Goal: Transaction & Acquisition: Purchase product/service

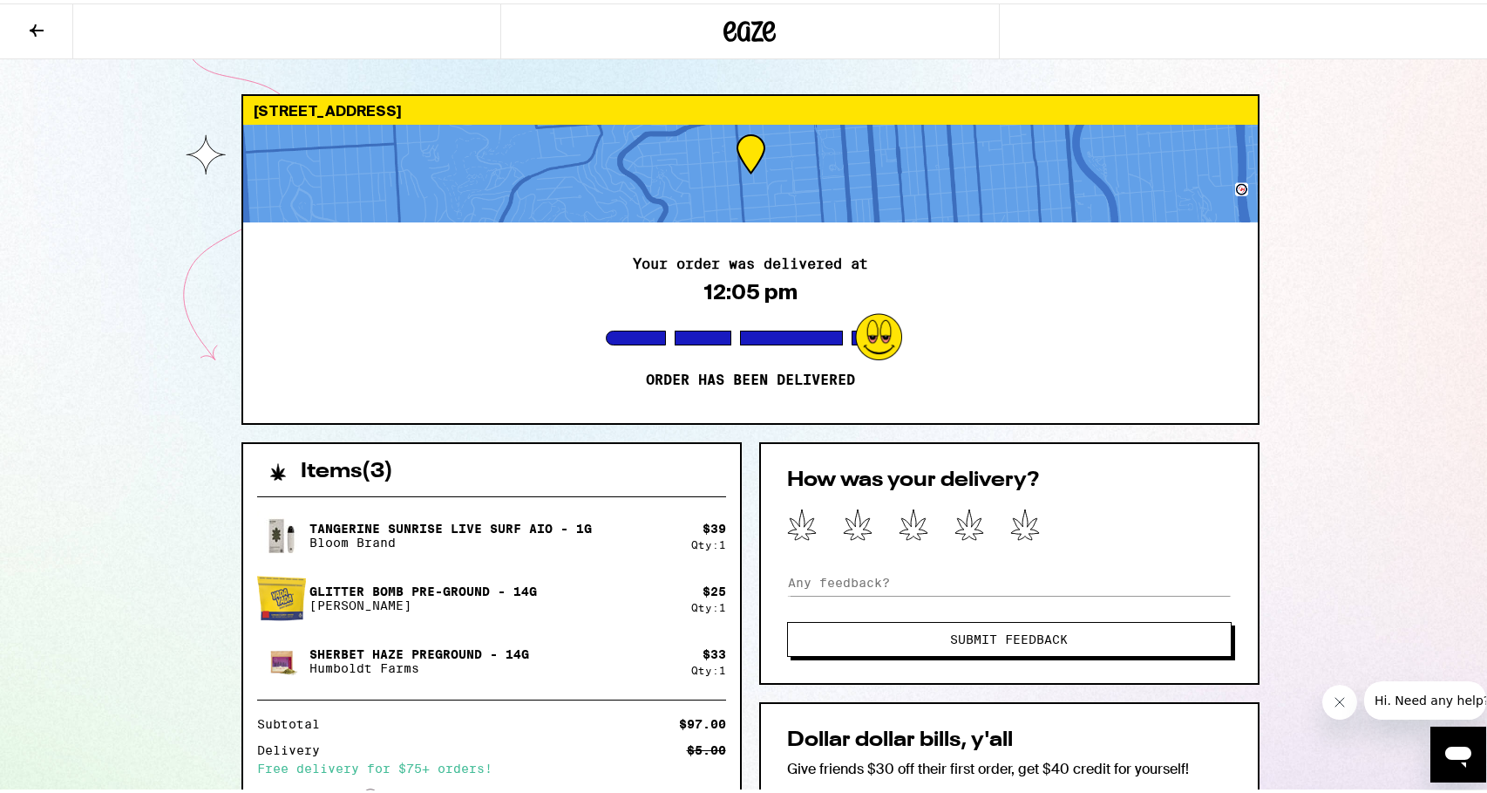
click at [76, 131] on div "[STREET_ADDRESS] Your order was delivered at 12:05 pm Order has been delivered …" at bounding box center [750, 605] width 1501 height 1210
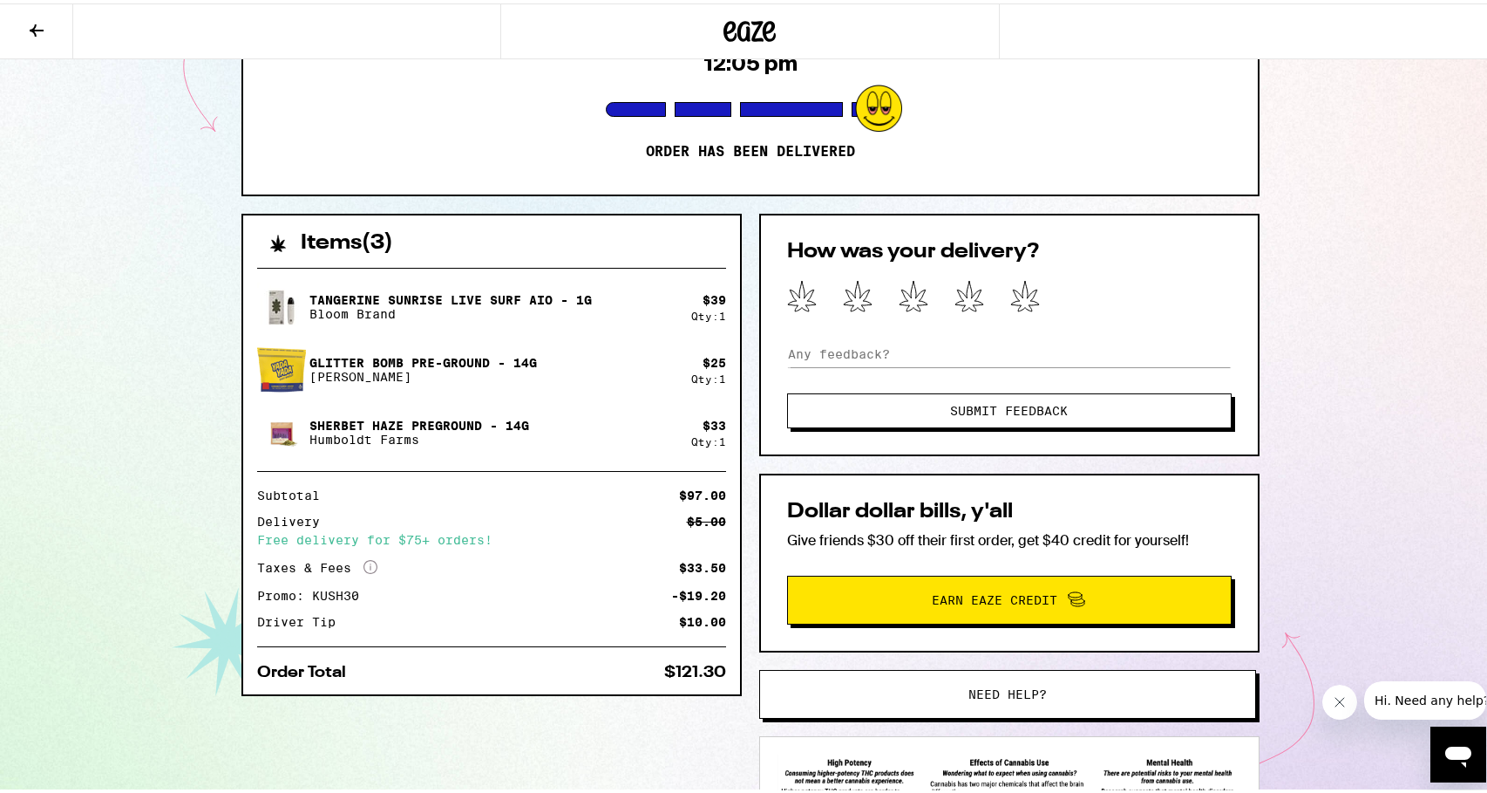
scroll to position [262, 0]
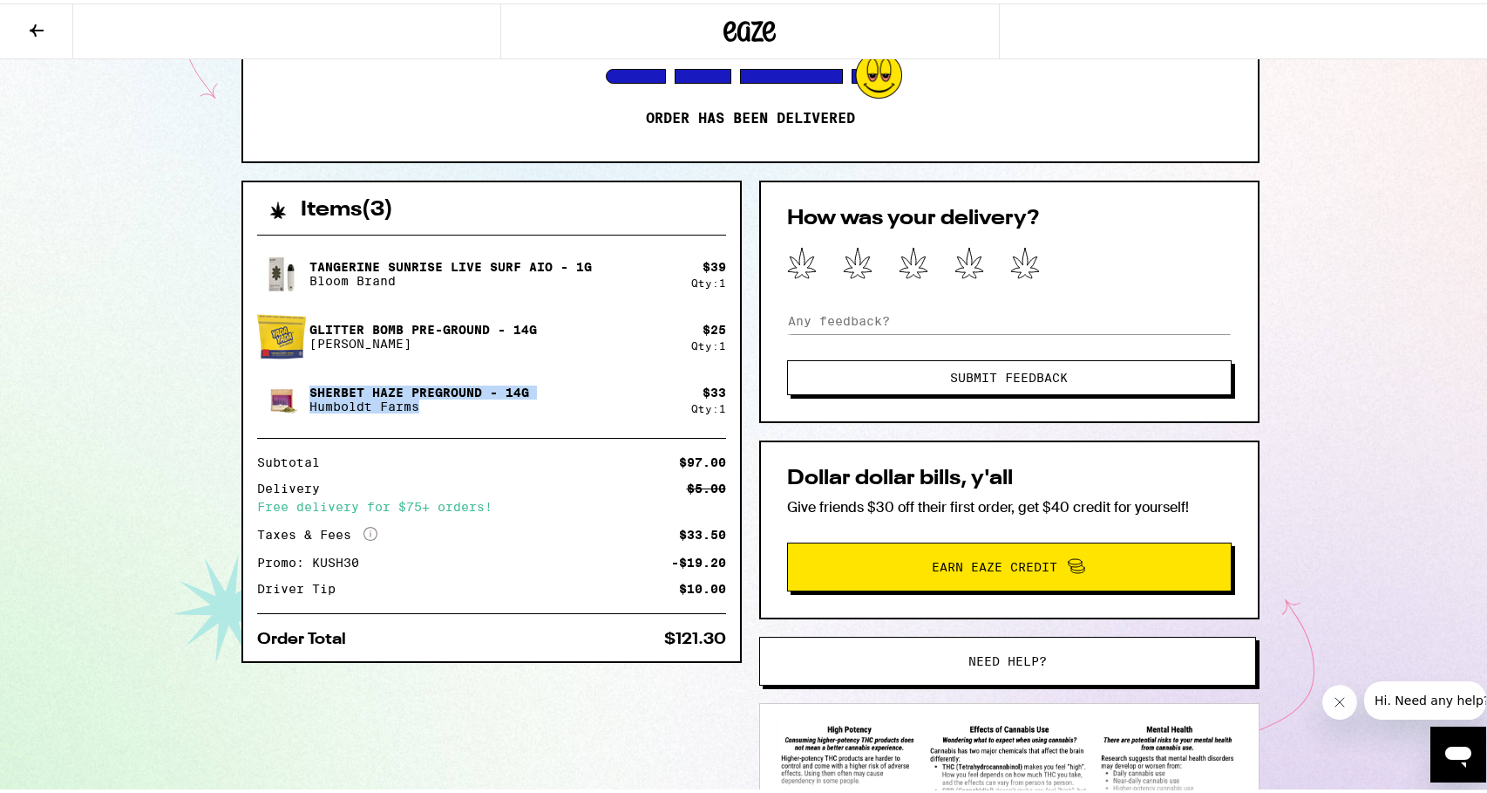
drag, startPoint x: 433, startPoint y: 405, endPoint x: 306, endPoint y: 389, distance: 128.4
click at [310, 389] on div "[GEOGRAPHIC_DATA] - 14g [GEOGRAPHIC_DATA]" at bounding box center [420, 396] width 220 height 28
copy div "[GEOGRAPHIC_DATA] - 14g [GEOGRAPHIC_DATA]"
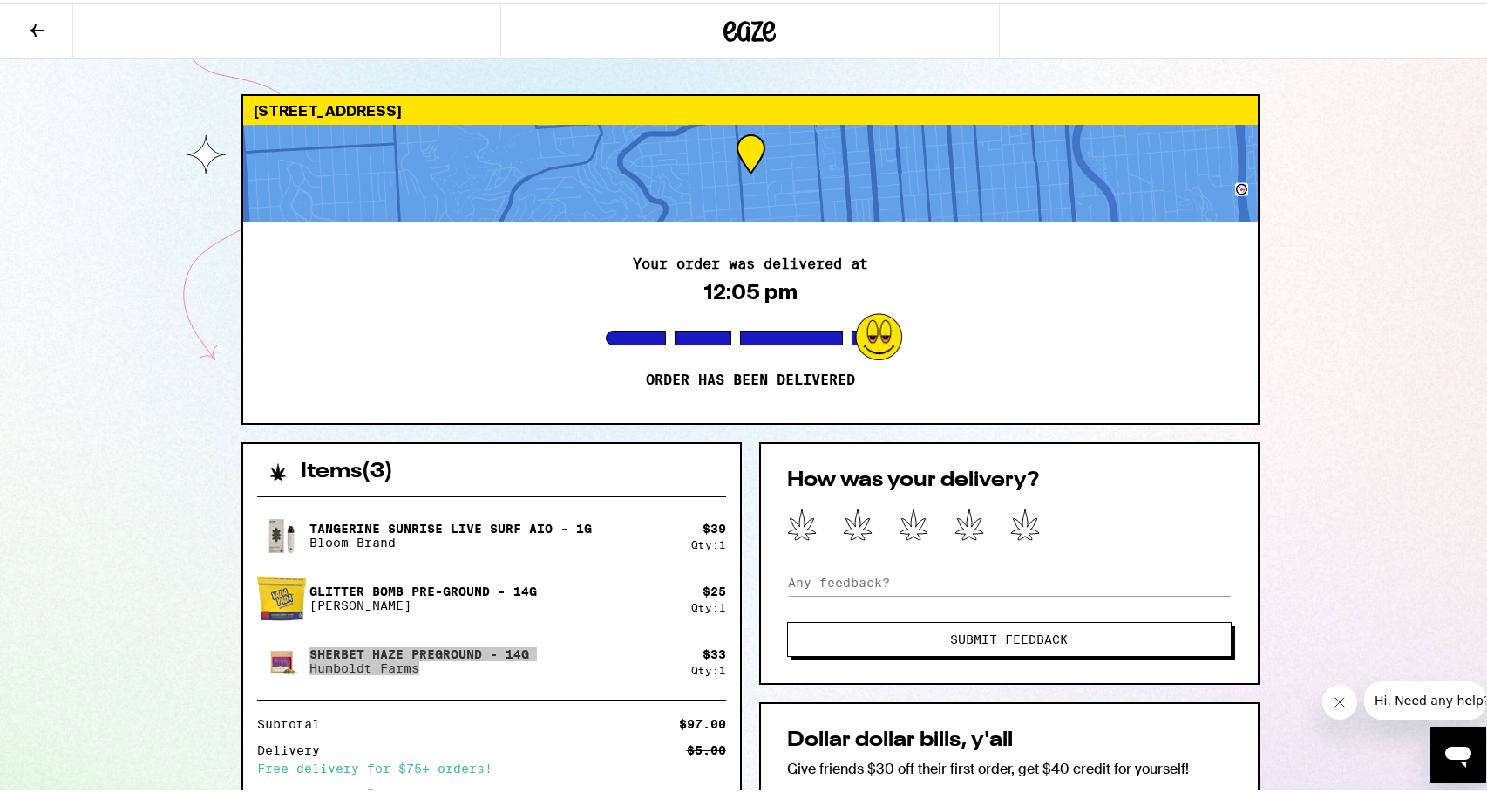
scroll to position [174, 0]
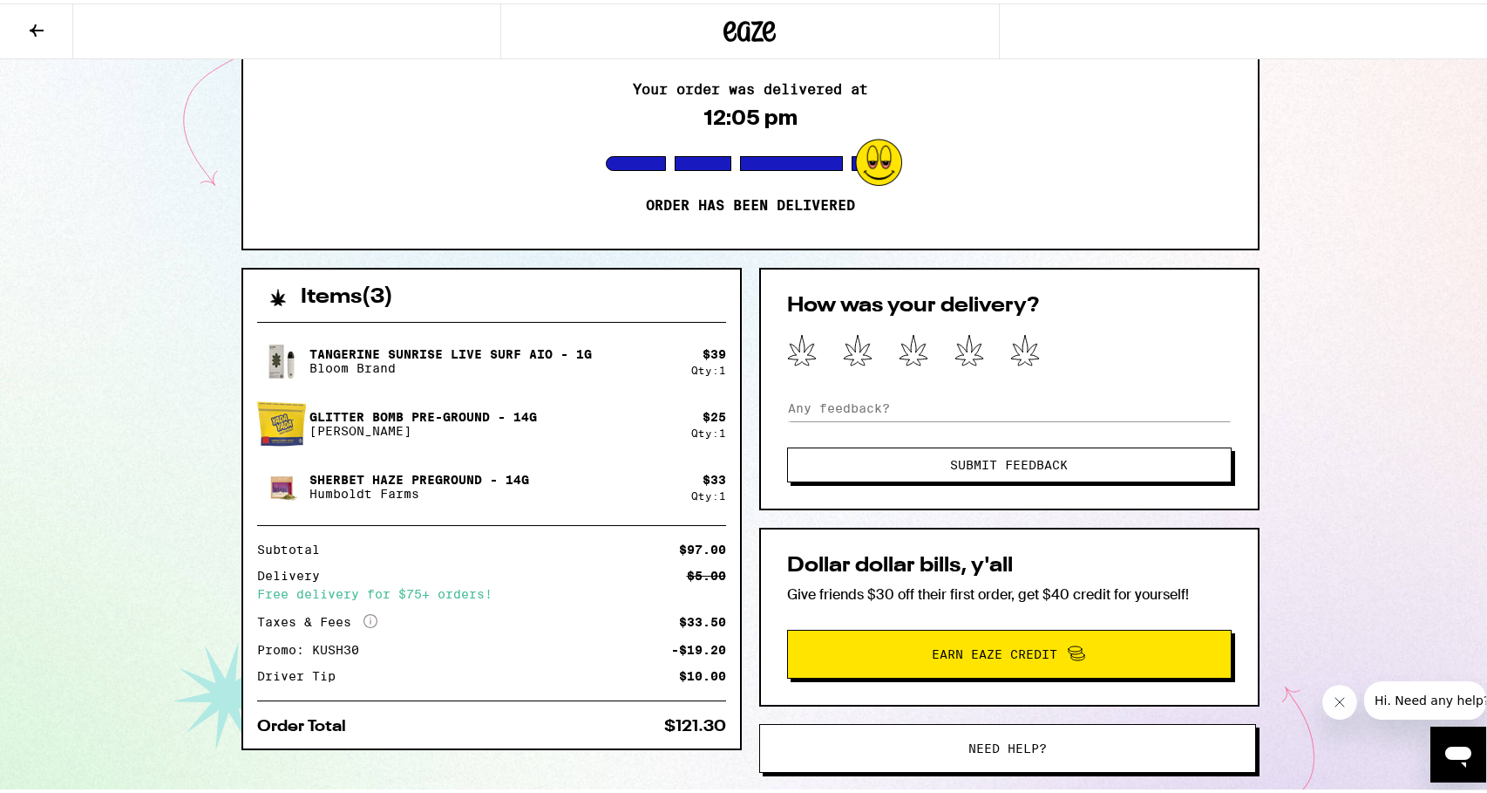
click at [705, 485] on div "$ 33 Qty: 1" at bounding box center [708, 483] width 35 height 29
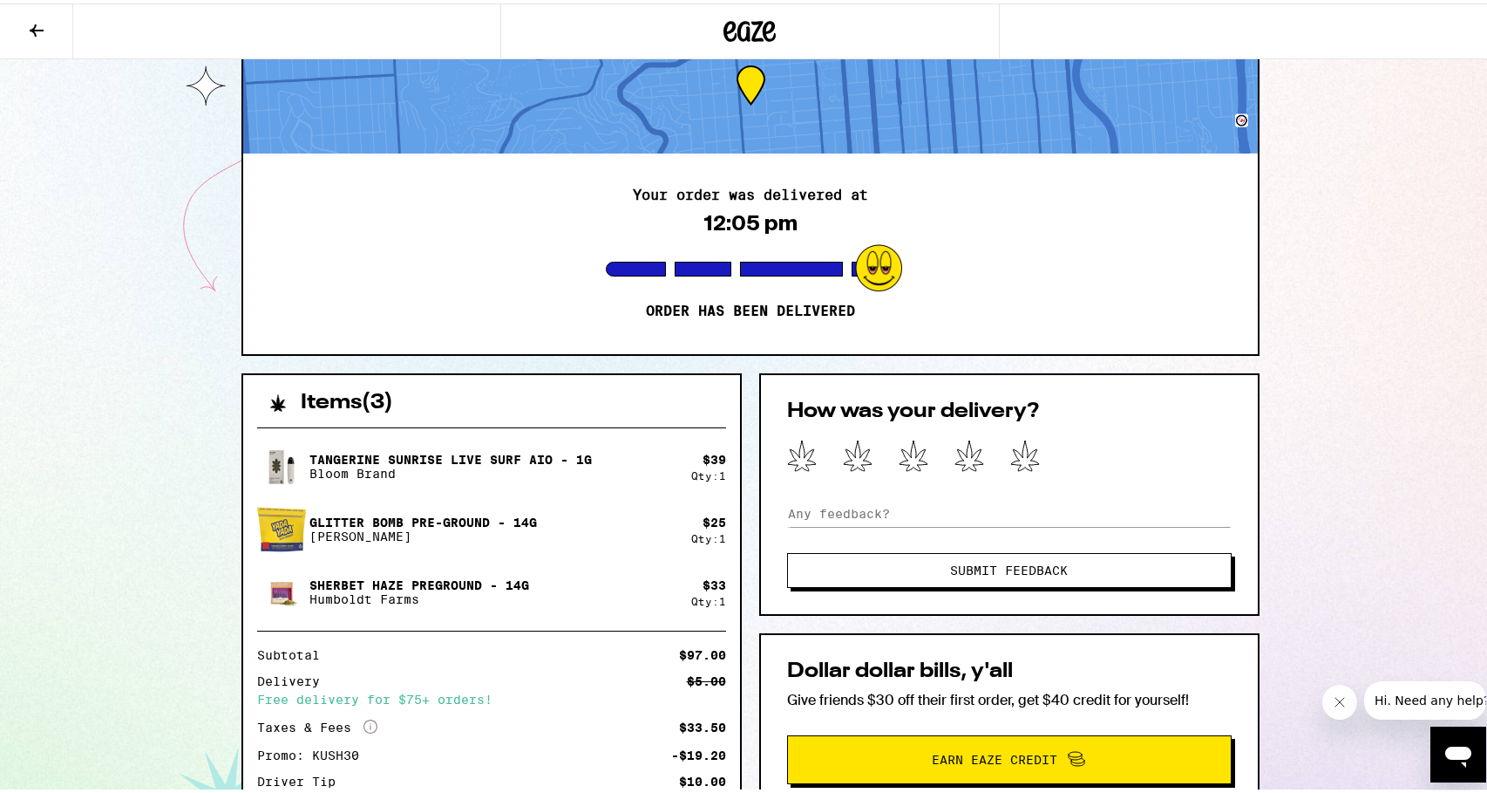
scroll to position [0, 0]
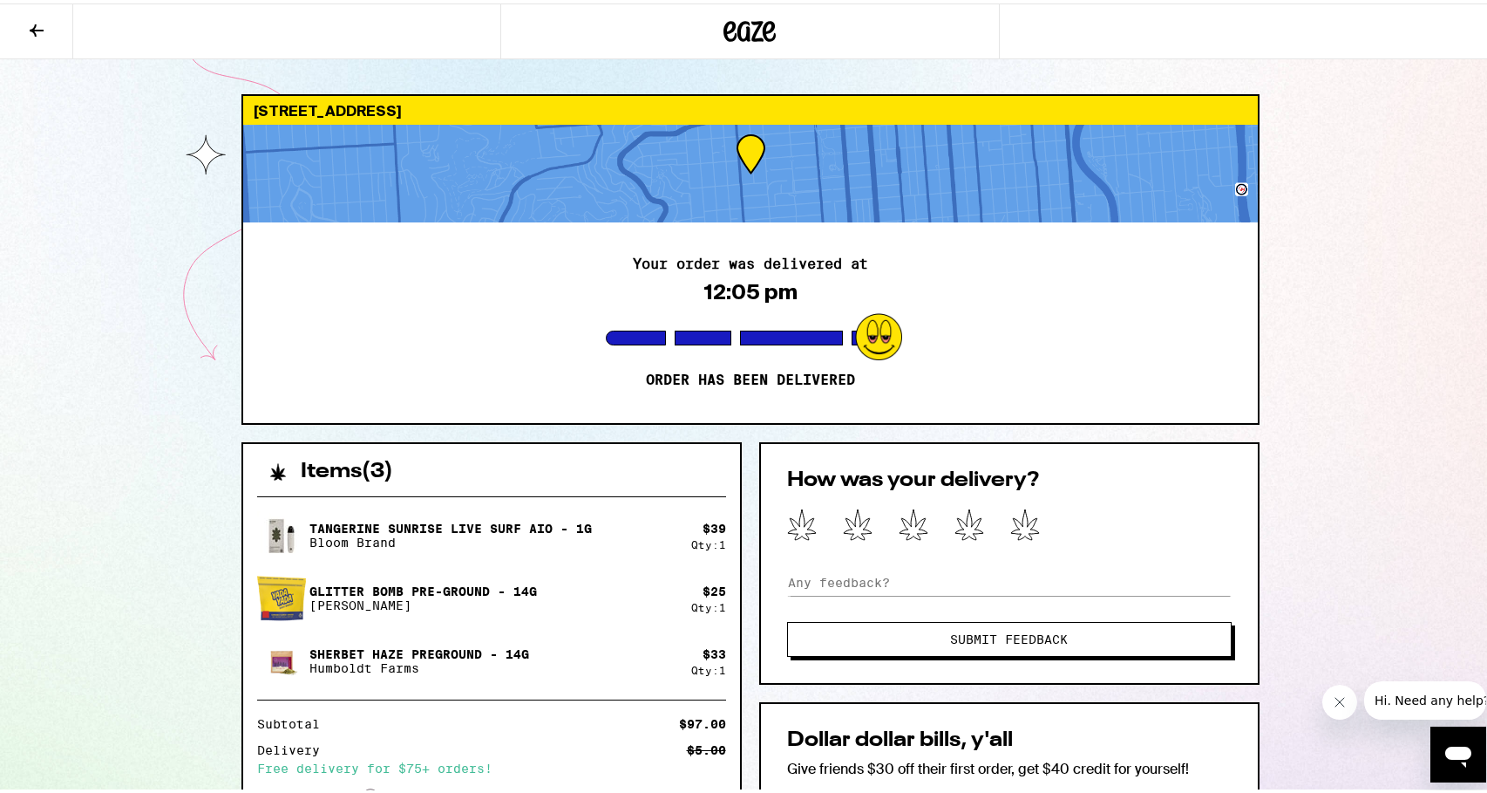
drag, startPoint x: 739, startPoint y: 34, endPoint x: 470, endPoint y: 78, distance: 272.1
click at [470, 78] on div "[STREET_ADDRESS] Your order was delivered at 12:05 pm Order has been delivered …" at bounding box center [750, 605] width 1501 height 1210
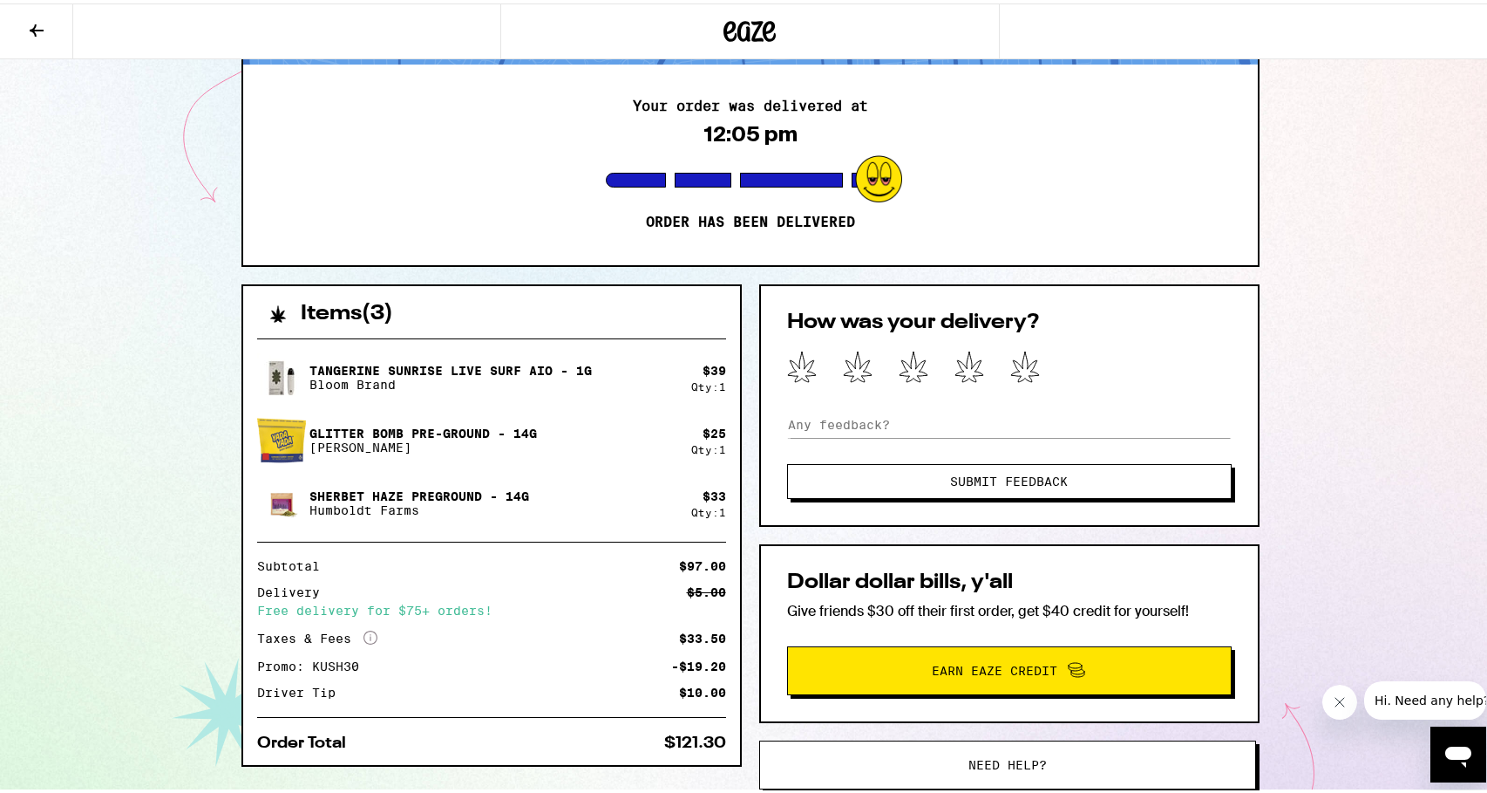
scroll to position [174, 0]
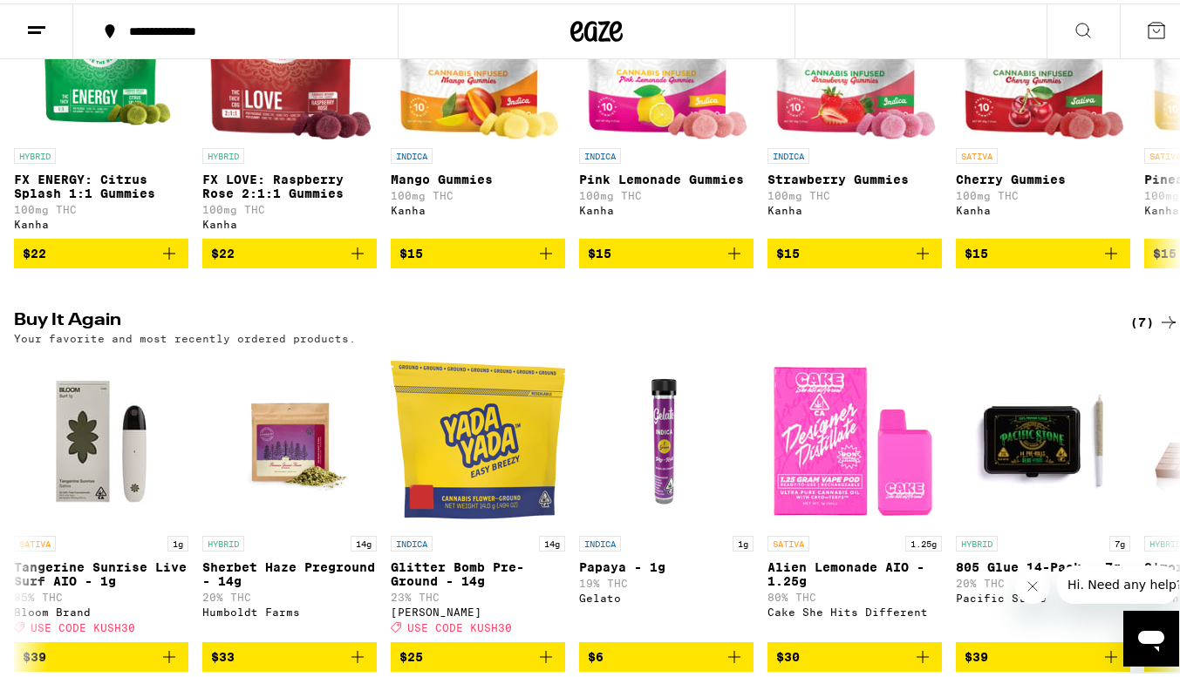
scroll to position [1308, 0]
